Goal: Information Seeking & Learning: Learn about a topic

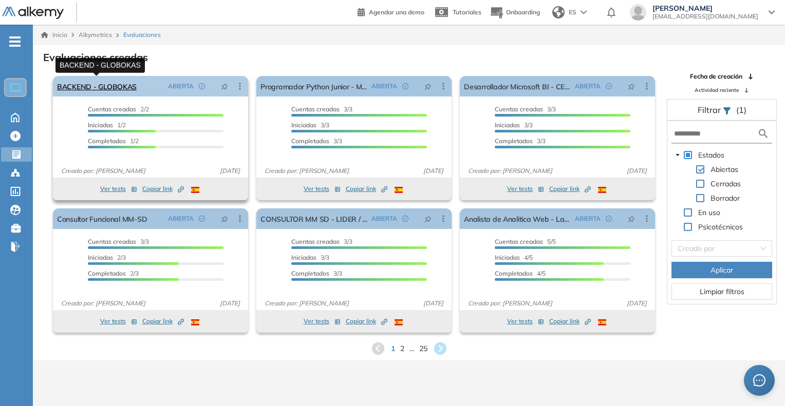
click at [91, 86] on link "BACKEND - GLOBOKAS" at bounding box center [97, 86] width 80 height 21
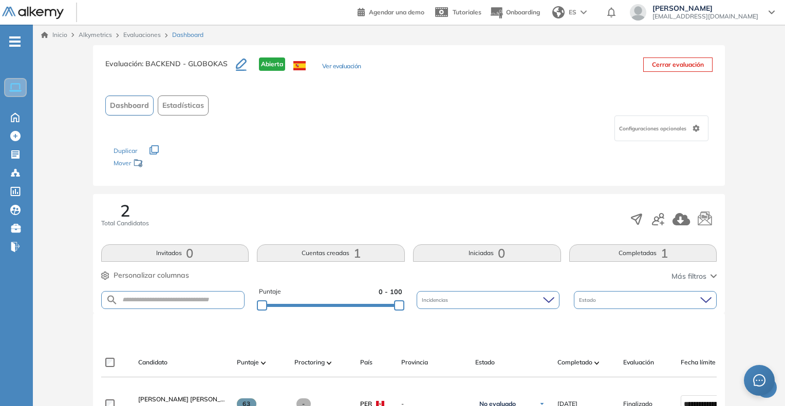
scroll to position [206, 0]
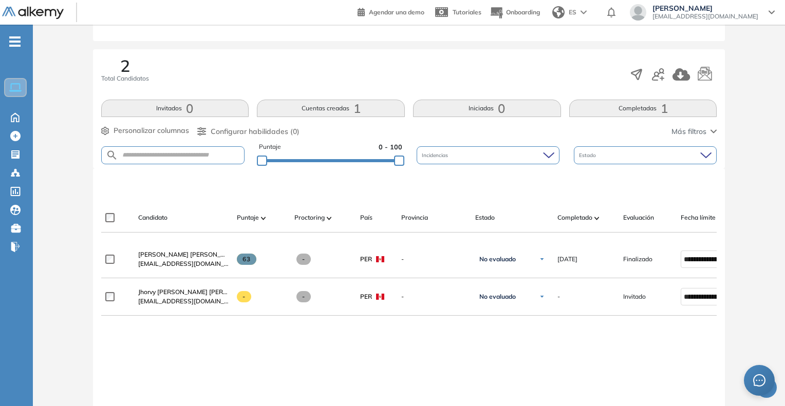
scroll to position [206, 0]
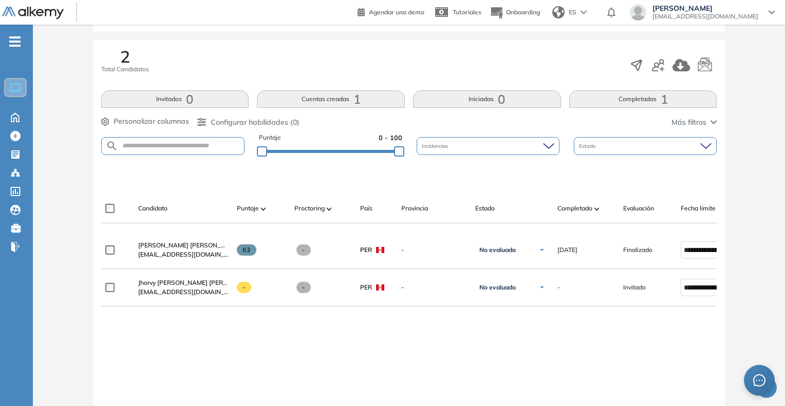
scroll to position [206, 0]
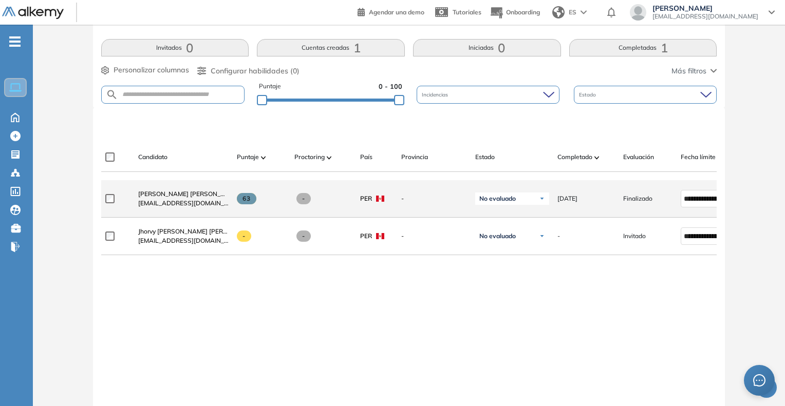
click at [177, 205] on span "[EMAIL_ADDRESS][DOMAIN_NAME]" at bounding box center [183, 203] width 90 height 9
click at [182, 198] on span "[PERSON_NAME] [PERSON_NAME]" at bounding box center [189, 194] width 102 height 8
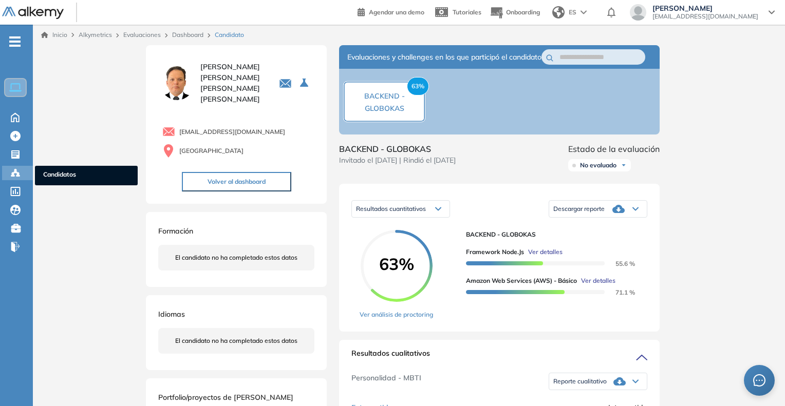
click at [55, 177] on span "Candidatos" at bounding box center [86, 175] width 86 height 11
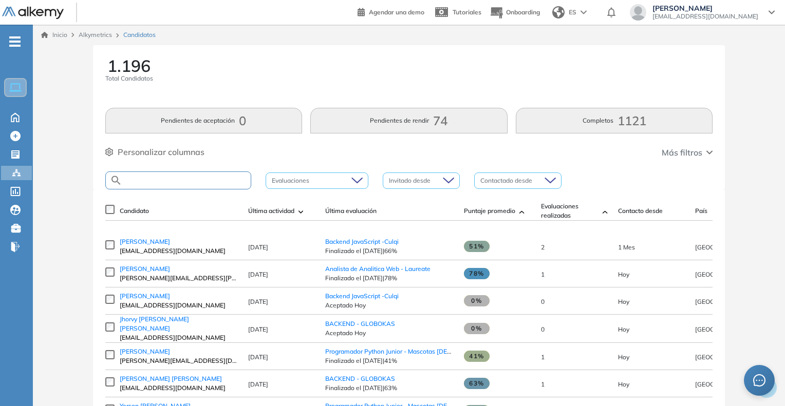
click at [163, 181] on input "text" at bounding box center [186, 181] width 128 height 8
type input "******"
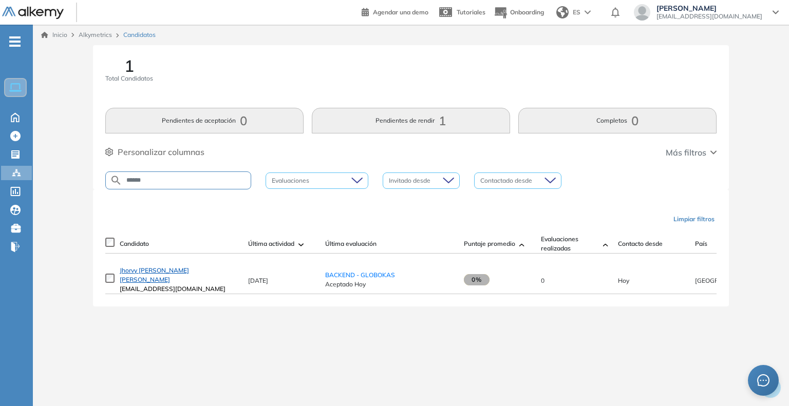
click at [162, 278] on span "Jhorvy [PERSON_NAME] [PERSON_NAME]" at bounding box center [154, 275] width 69 height 17
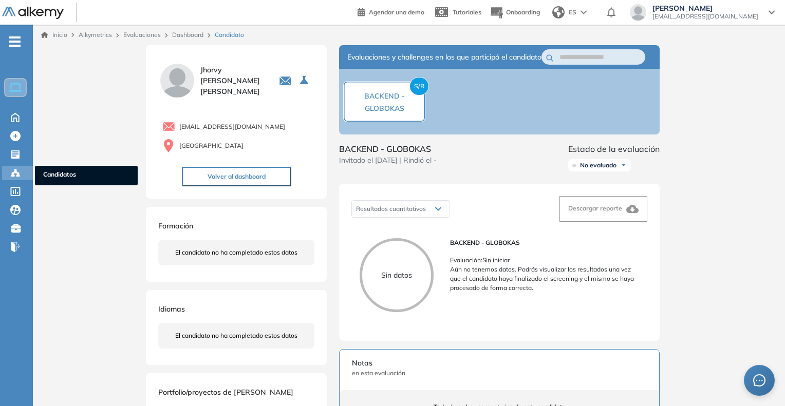
drag, startPoint x: 47, startPoint y: 174, endPoint x: 53, endPoint y: 173, distance: 6.3
click at [47, 174] on span "Candidatos" at bounding box center [86, 175] width 86 height 11
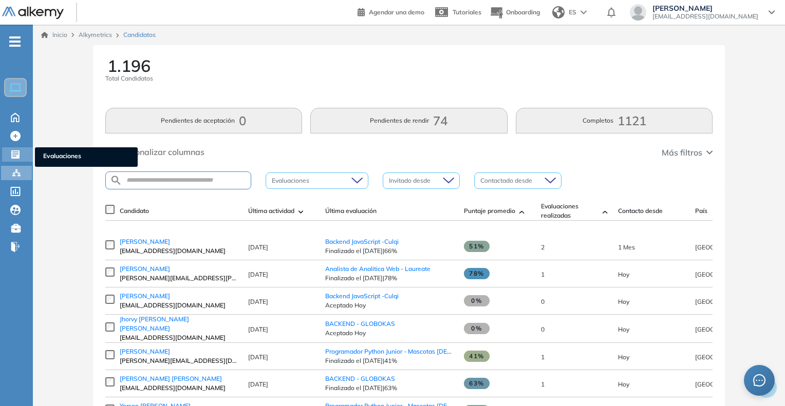
click at [41, 154] on ul "Evaluaciones" at bounding box center [86, 157] width 103 height 20
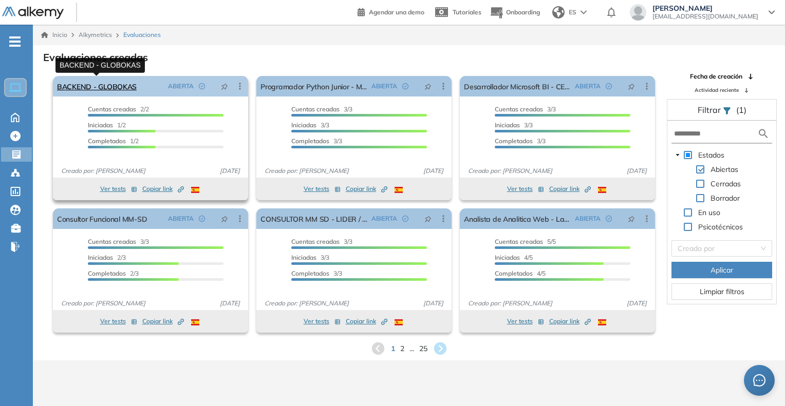
click at [87, 85] on link "BACKEND - GLOBOKAS" at bounding box center [97, 86] width 80 height 21
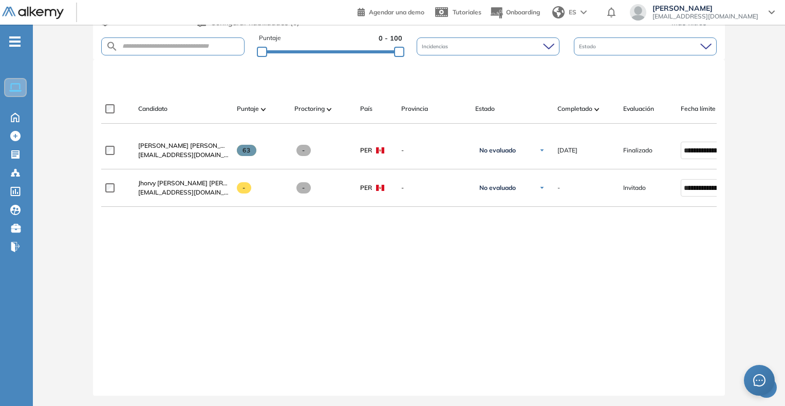
scroll to position [257, 0]
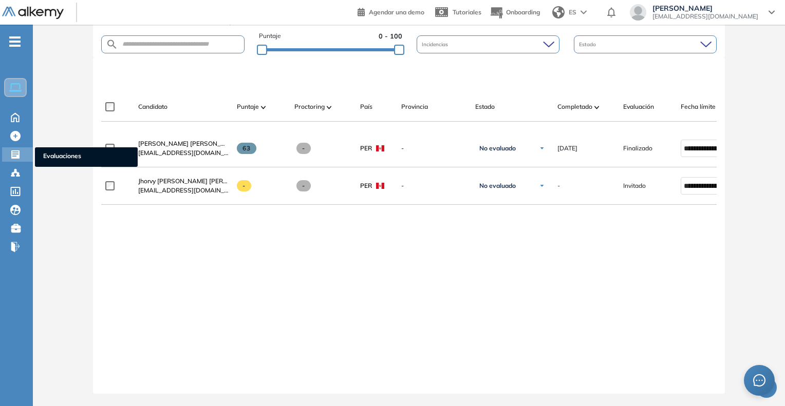
click at [66, 150] on ul "Evaluaciones" at bounding box center [86, 157] width 103 height 20
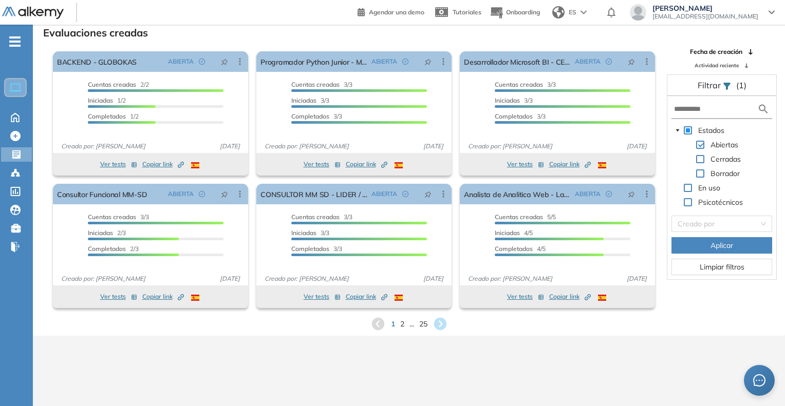
click at [398, 322] on div "1 2 ... 25" at bounding box center [409, 324] width 736 height 15
click at [402, 325] on span "2" at bounding box center [402, 324] width 5 height 12
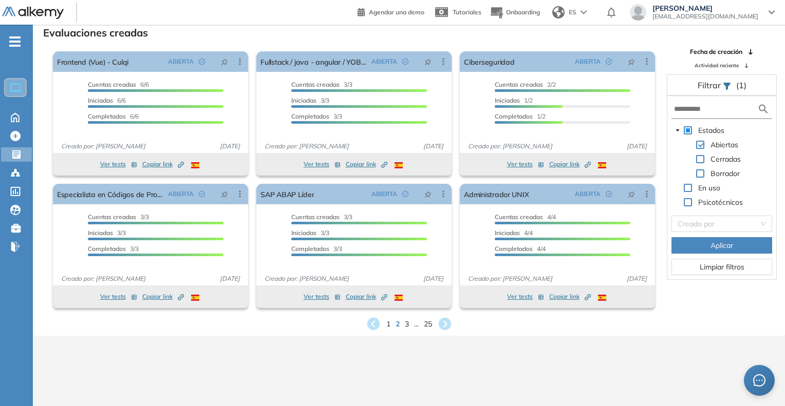
click at [410, 327] on div "1 2 3 ... 25" at bounding box center [409, 324] width 736 height 15
click at [410, 326] on div "1 2 3 ... 25" at bounding box center [409, 324] width 736 height 15
click at [406, 324] on span "3" at bounding box center [406, 324] width 5 height 12
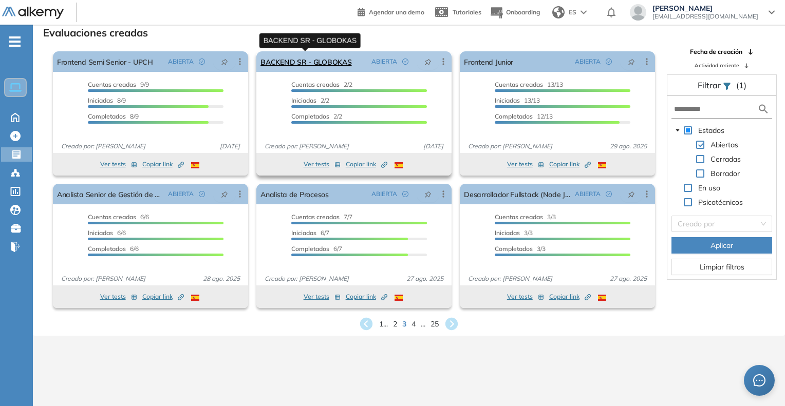
click at [315, 60] on link "BACKEND SR - GLOBOKAS" at bounding box center [306, 61] width 91 height 21
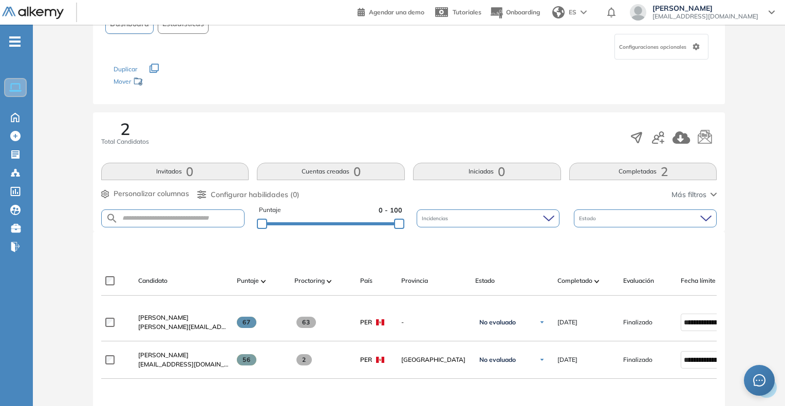
scroll to position [206, 0]
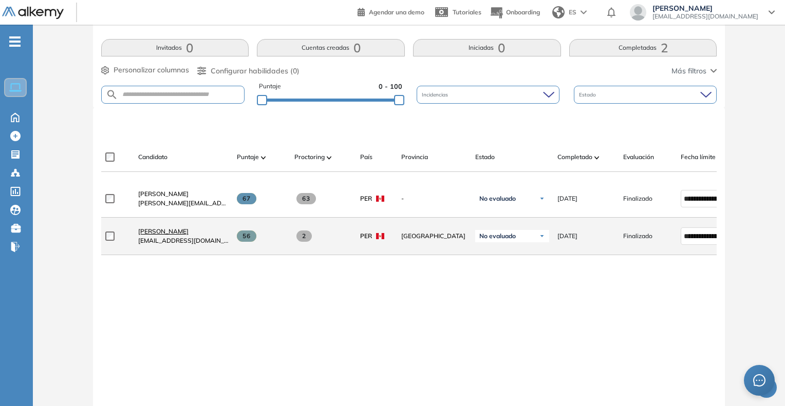
click at [181, 235] on span "Robert Emilio Vivar Mori" at bounding box center [163, 232] width 50 height 8
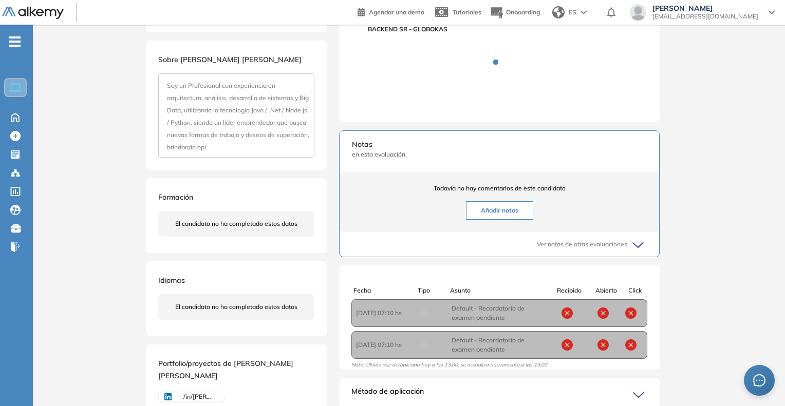
scroll to position [252, 0]
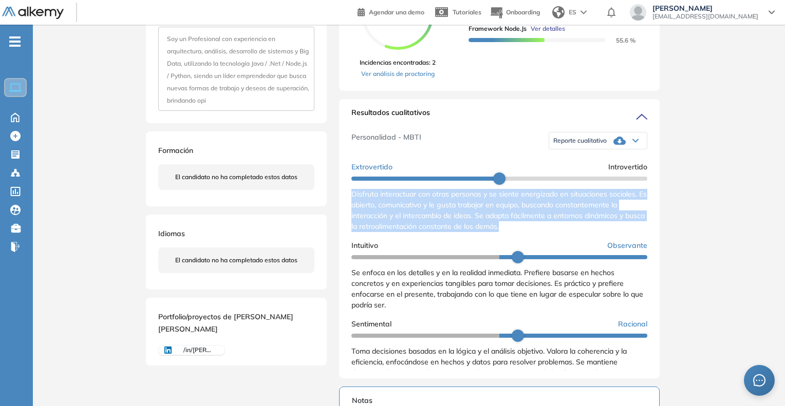
drag, startPoint x: 355, startPoint y: 202, endPoint x: 529, endPoint y: 238, distance: 178.0
click at [529, 238] on div "Resultados cualitativos Personalidad - MBTI Reporte cualitativo Reporte con Afi…" at bounding box center [499, 239] width 321 height 280
copy span "Disfruta interactuar con otras personas y se siente energizado en situaciones s…"
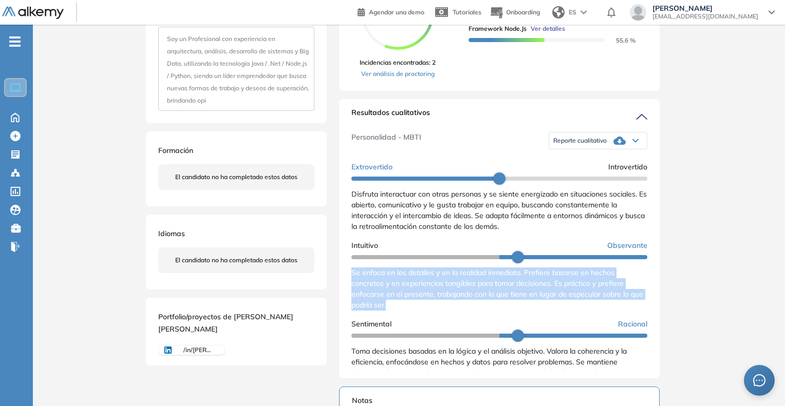
drag, startPoint x: 350, startPoint y: 283, endPoint x: 402, endPoint y: 320, distance: 64.5
click at [402, 320] on div "Resultados cualitativos Personalidad - MBTI Reporte cualitativo Reporte con Afi…" at bounding box center [499, 239] width 321 height 280
copy span "Se enfoca en los detalles y en la realidad inmediata. Prefiere basarse en hecho…"
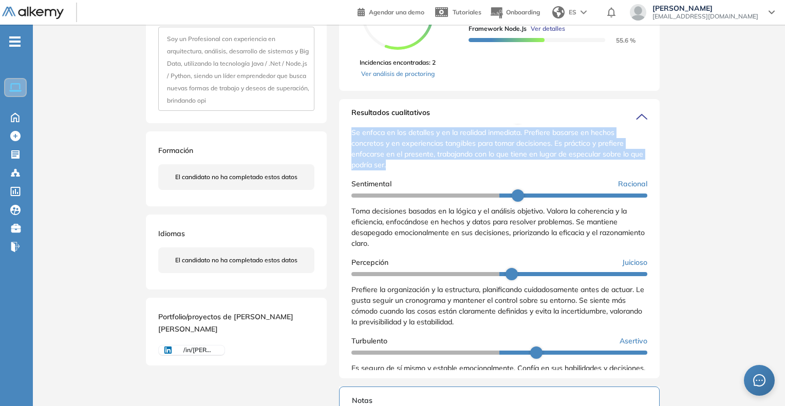
scroll to position [180, 0]
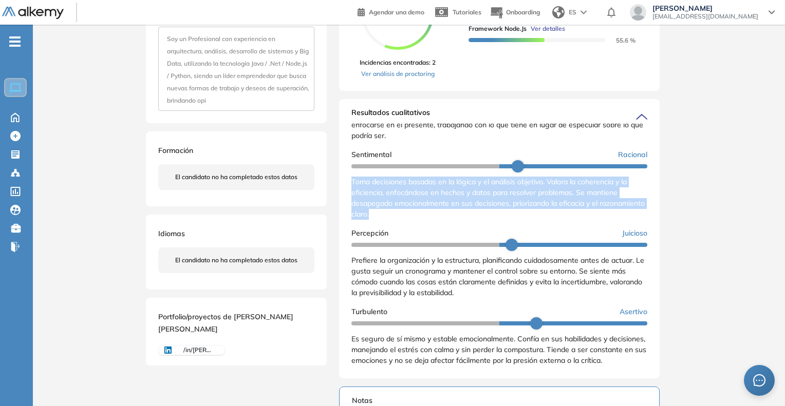
drag, startPoint x: 351, startPoint y: 182, endPoint x: 419, endPoint y: 217, distance: 76.3
click at [419, 217] on div "Resultados cualitativos Personalidad - MBTI Reporte cualitativo Reporte con Afi…" at bounding box center [499, 239] width 321 height 280
copy span "Toma decisiones basadas en la lógica y el análisis objetivo. Valora la coherenc…"
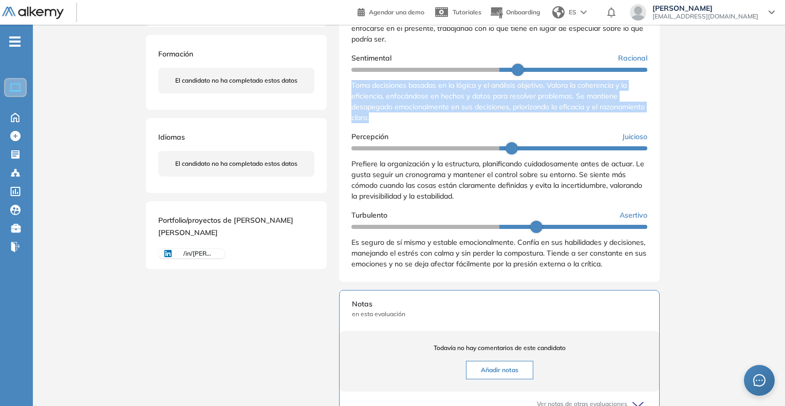
scroll to position [355, 0]
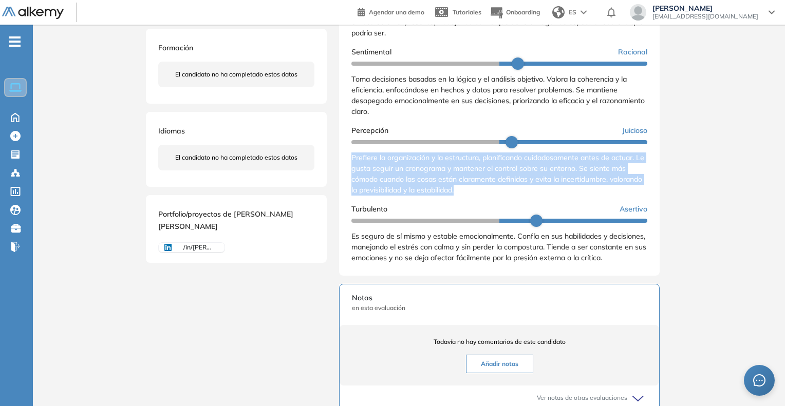
drag, startPoint x: 348, startPoint y: 155, endPoint x: 499, endPoint y: 197, distance: 157.0
click at [499, 197] on div "Resultados cualitativos Personalidad - MBTI Reporte cualitativo Reporte con Afi…" at bounding box center [499, 136] width 321 height 280
copy span "Prefiere la organización y la estructura, planificando cuidadosamente antes de …"
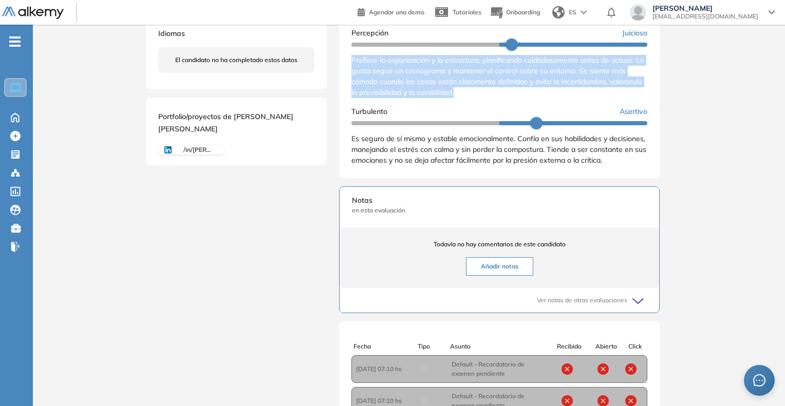
scroll to position [458, 0]
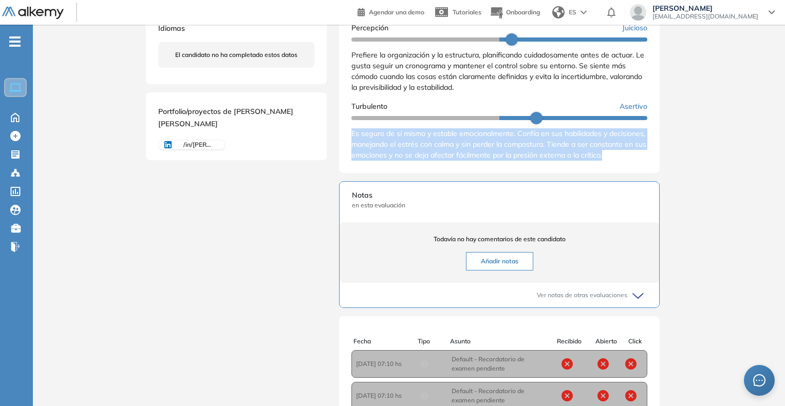
drag, startPoint x: 350, startPoint y: 130, endPoint x: 384, endPoint y: 173, distance: 54.8
click at [384, 173] on div "Resultados cualitativos Personalidad - MBTI Reporte cualitativo Reporte con Afi…" at bounding box center [499, 34] width 321 height 280
copy span "Es seguro de sí mismo y estable emocionalmente. Confía en sus habilidades y dec…"
